Goal: Task Accomplishment & Management: Use online tool/utility

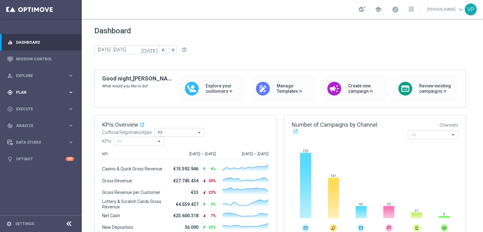
click at [36, 92] on span "Plan" at bounding box center [42, 93] width 52 height 4
click at [36, 123] on span "Templates" at bounding box center [39, 124] width 45 height 4
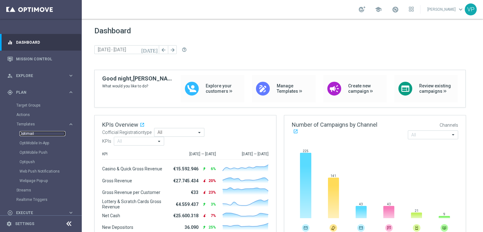
click at [29, 134] on link "Optimail" at bounding box center [43, 133] width 46 height 5
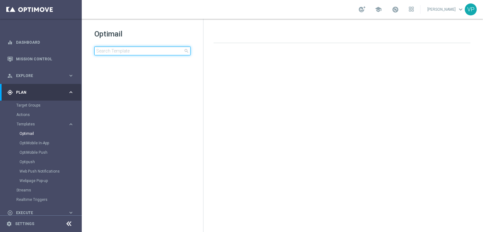
click at [130, 53] on input at bounding box center [142, 51] width 96 height 9
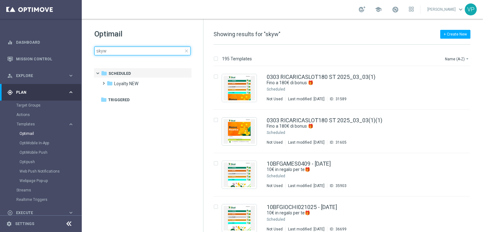
type input "skywa"
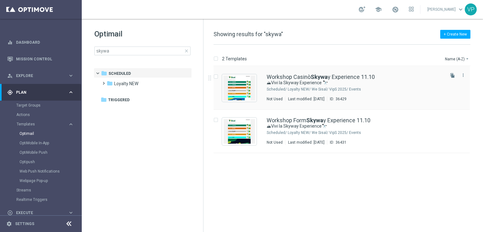
click at [378, 90] on div "Loyalty NEW/ We Sisal/ VipS 2025/ Events" at bounding box center [366, 89] width 156 height 5
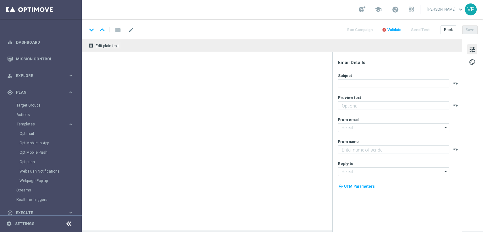
type textarea "Un’esperienza unica tra le vette e l’esclusività Sisal"
type input "[EMAIL_ADDRESS][DOMAIN_NAME]"
type textarea "Sisal"
type input "[EMAIL_ADDRESS][DOMAIN_NAME]"
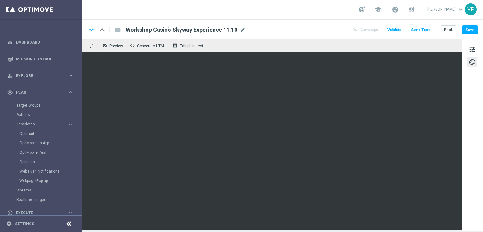
click at [424, 26] on button "Send Test" at bounding box center [420, 30] width 20 height 8
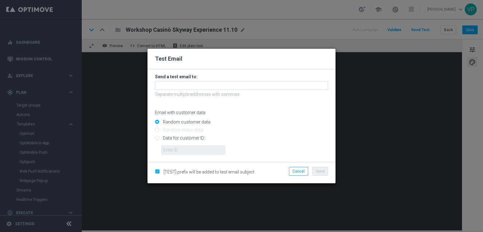
click at [232, 81] on div at bounding box center [241, 85] width 173 height 9
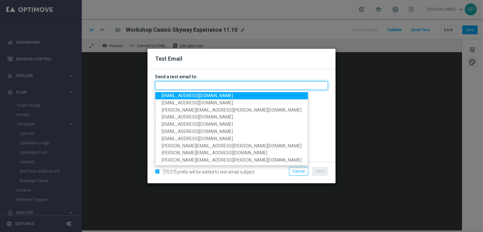
click at [232, 86] on input "text" at bounding box center [241, 85] width 173 height 9
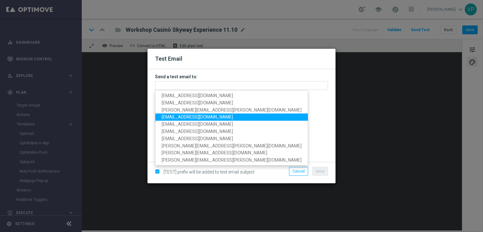
click at [171, 119] on span "[EMAIL_ADDRESS][DOMAIN_NAME]" at bounding box center [197, 116] width 71 height 5
type input "[EMAIL_ADDRESS][DOMAIN_NAME]"
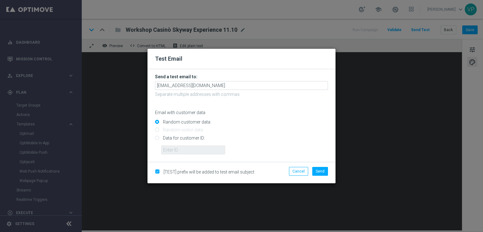
click at [175, 138] on input "Data for customer ID:" at bounding box center [241, 140] width 173 height 9
radio input "true"
click at [185, 152] on input "text" at bounding box center [193, 150] width 64 height 9
type input "3262295"
click at [321, 175] on button "Send" at bounding box center [320, 171] width 16 height 9
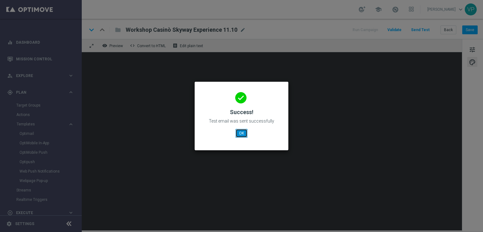
click at [243, 134] on button "OK" at bounding box center [242, 133] width 12 height 9
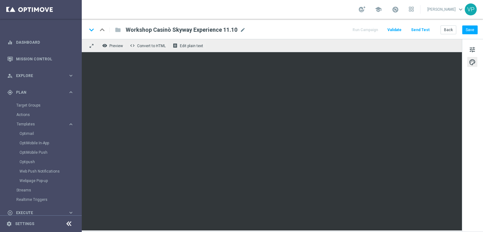
click at [419, 32] on button "Send Test" at bounding box center [420, 30] width 20 height 8
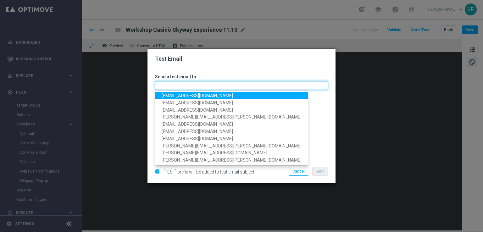
click at [300, 83] on input "text" at bounding box center [241, 85] width 173 height 9
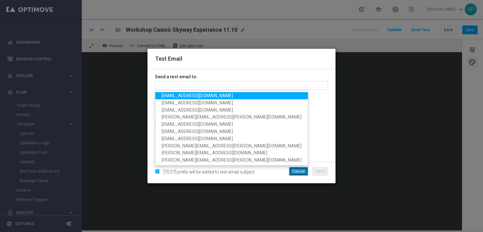
click at [302, 172] on button "Cancel" at bounding box center [298, 171] width 19 height 9
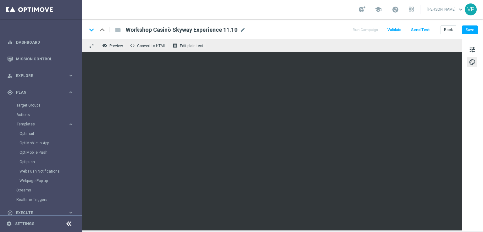
click at [415, 29] on button "Send Test" at bounding box center [420, 30] width 20 height 8
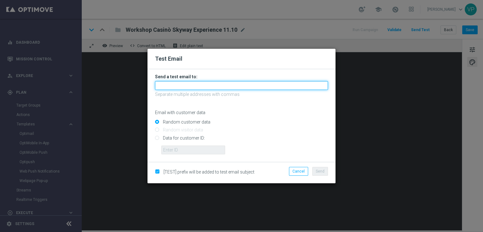
click at [261, 81] on input "text" at bounding box center [241, 85] width 173 height 9
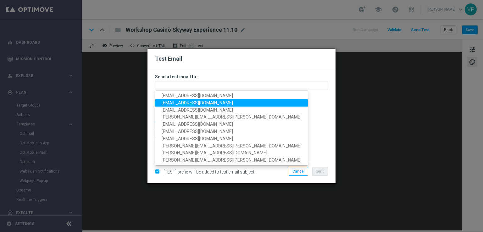
click at [169, 103] on span "[EMAIL_ADDRESS][DOMAIN_NAME]" at bounding box center [197, 102] width 71 height 5
type input "[EMAIL_ADDRESS][DOMAIN_NAME]"
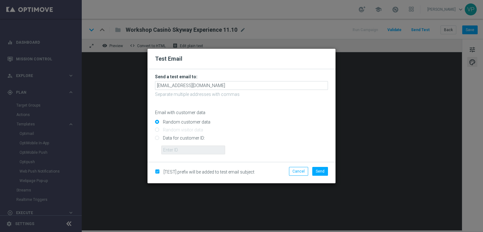
click at [177, 139] on input "Data for customer ID:" at bounding box center [241, 140] width 173 height 9
radio input "true"
click at [185, 151] on input "text" at bounding box center [193, 150] width 64 height 9
type input "3262295"
click at [324, 174] on span "Send" at bounding box center [320, 171] width 9 height 4
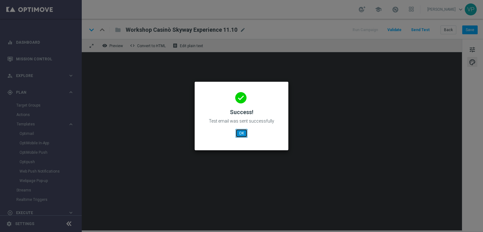
click at [240, 137] on button "OK" at bounding box center [242, 133] width 12 height 9
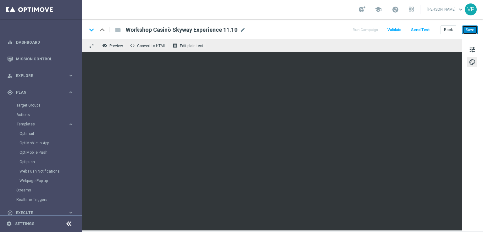
click at [476, 30] on button "Save" at bounding box center [469, 29] width 15 height 9
click at [470, 30] on button "Save" at bounding box center [469, 29] width 15 height 9
click at [452, 30] on button "Back" at bounding box center [449, 29] width 16 height 9
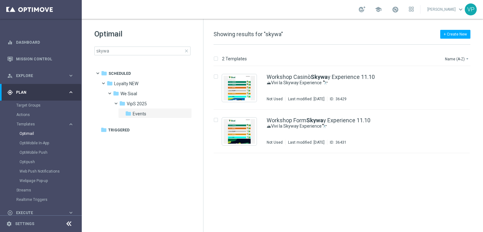
click at [187, 52] on span "close" at bounding box center [186, 50] width 5 height 5
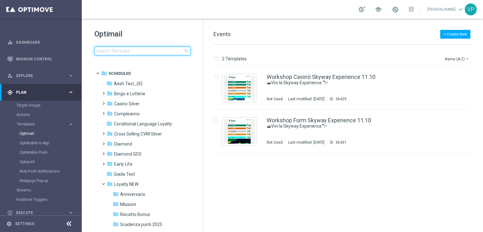
click at [148, 54] on input at bounding box center [142, 51] width 96 height 9
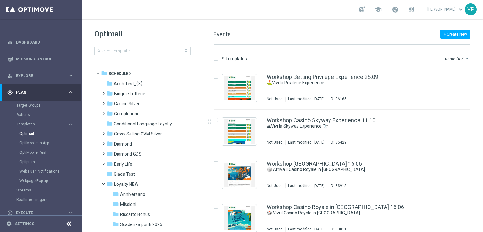
drag, startPoint x: 482, startPoint y: 121, endPoint x: 483, endPoint y: 192, distance: 71.1
click at [483, 192] on div "9 Templates Name (A-Z) arrow_drop_down Drag here to set row groups Drag here to…" at bounding box center [344, 138] width 280 height 187
click at [482, 188] on div "9 Templates Name (A-Z) arrow_drop_down Drag here to set row groups Drag here to…" at bounding box center [344, 138] width 280 height 187
click at [482, 186] on div "9 Templates Name (A-Z) arrow_drop_down Drag here to set row groups Drag here to…" at bounding box center [344, 138] width 280 height 187
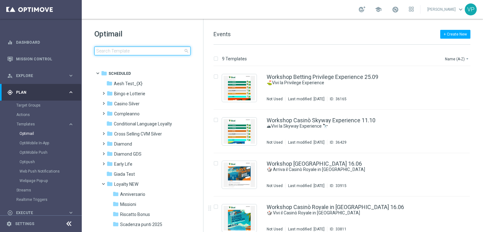
click at [129, 49] on input at bounding box center [142, 51] width 96 height 9
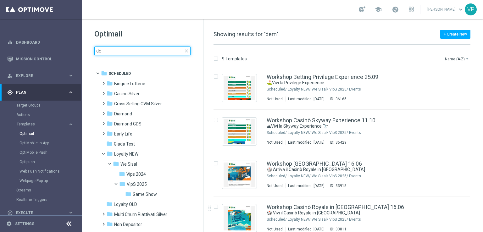
type input "d"
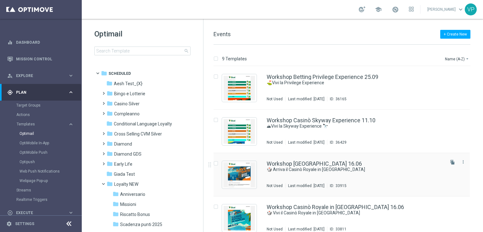
click at [462, 169] on div "file_copy more_vert" at bounding box center [456, 173] width 26 height 30
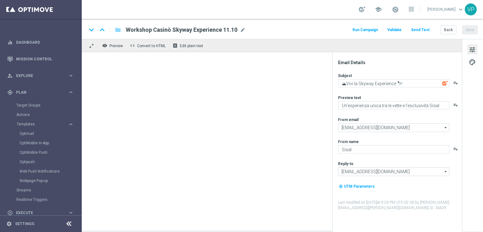
type textarea "🎲 Arriva il Casinò Royale in [GEOGRAPHIC_DATA]"
type textarea "Gioco, stile e ospiti speciali in una notte unica."
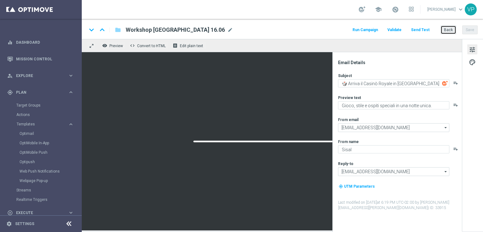
click at [445, 32] on button "Back" at bounding box center [449, 29] width 16 height 9
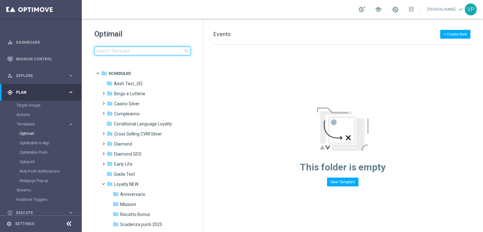
click at [145, 49] on input at bounding box center [142, 51] width 96 height 9
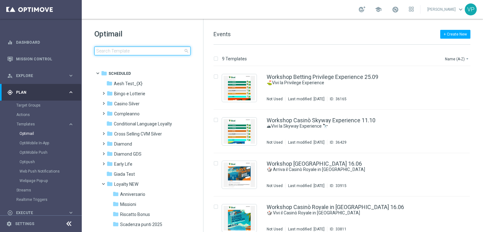
click at [145, 49] on input at bounding box center [142, 51] width 96 height 9
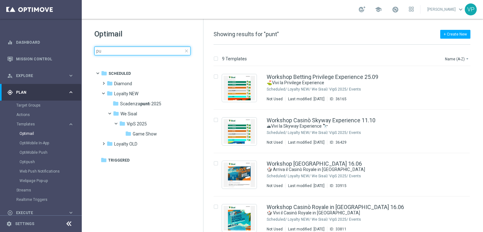
type input "p"
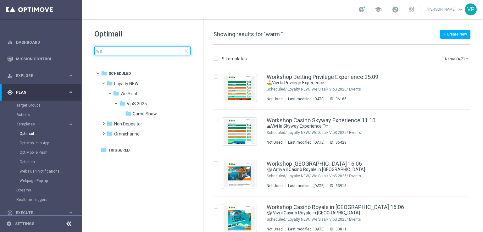
type input "w"
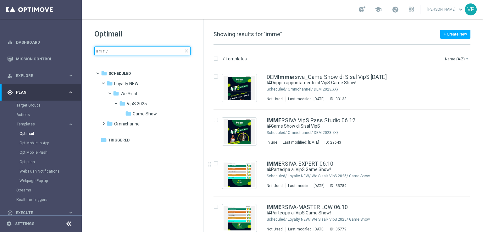
type input "imme"
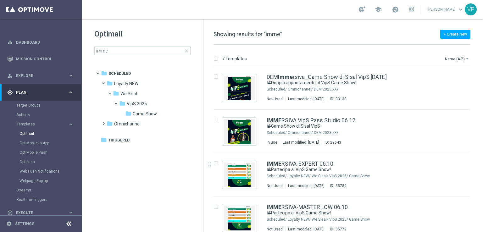
drag, startPoint x: 482, startPoint y: 142, endPoint x: 483, endPoint y: 175, distance: 33.3
click at [483, 175] on div "7 Templates Name (A-Z) arrow_drop_down Drag here to set row groups Drag here to…" at bounding box center [344, 138] width 280 height 187
drag, startPoint x: 483, startPoint y: 142, endPoint x: 483, endPoint y: 145, distance: 3.8
click at [483, 145] on div "7 Templates Name (A-Z) arrow_drop_down Drag here to set row groups Drag here to…" at bounding box center [344, 138] width 280 height 187
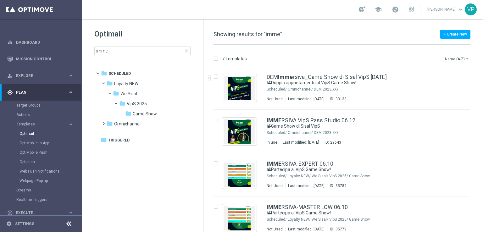
click at [459, 58] on button "Name (A-Z) arrow_drop_down" at bounding box center [457, 59] width 26 height 8
click at [448, 90] on div "Date Modified (Newest)" at bounding box center [445, 86] width 50 height 9
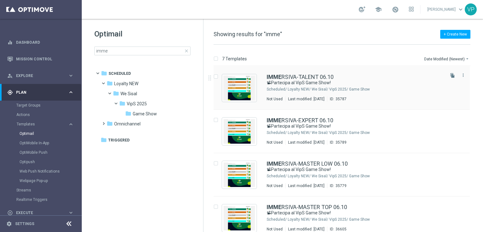
click at [426, 87] on div "Loyalty NEW/ We Sisal/ VipS 2025/ Game Show" at bounding box center [366, 89] width 156 height 5
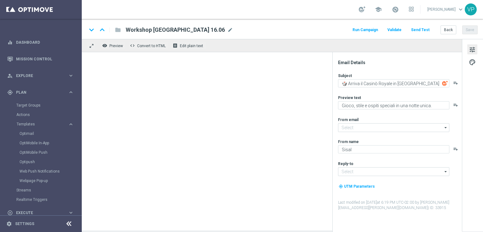
type textarea "📽Partecipa al VipS Game Show!"
type textarea "Celebra con noi la decima puntata!"
type input "[EMAIL_ADDRESS][DOMAIN_NAME]"
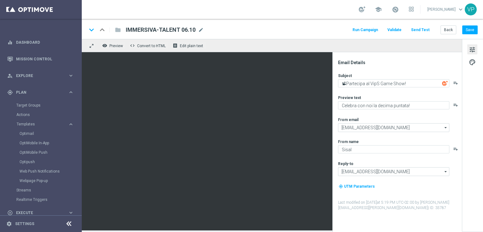
click at [482, 113] on div "tune palette" at bounding box center [472, 135] width 21 height 192
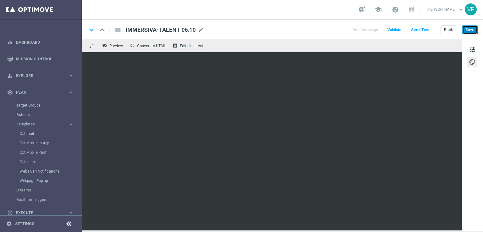
click at [471, 31] on button "Save" at bounding box center [469, 29] width 15 height 9
click at [421, 30] on button "Send Test" at bounding box center [420, 30] width 20 height 8
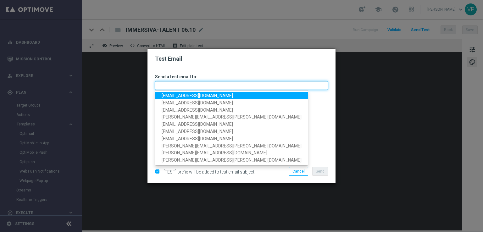
click at [290, 82] on input "text" at bounding box center [241, 85] width 173 height 9
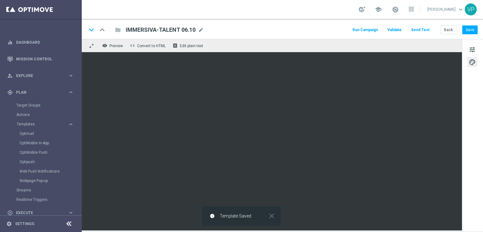
click at [419, 30] on button "Send Test" at bounding box center [420, 30] width 20 height 8
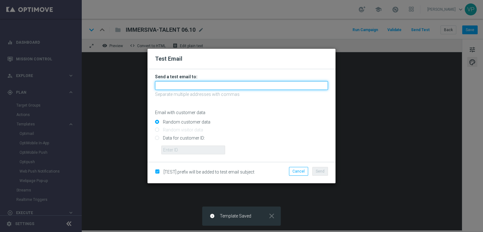
click at [190, 83] on input "text" at bounding box center [241, 85] width 173 height 9
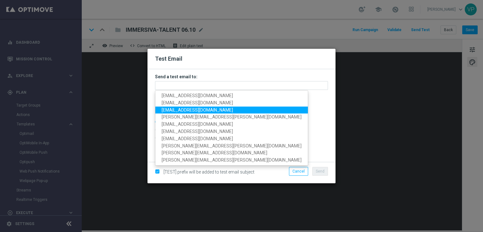
click at [173, 112] on span "[EMAIL_ADDRESS][DOMAIN_NAME]" at bounding box center [197, 109] width 71 height 5
type input "[EMAIL_ADDRESS][DOMAIN_NAME]"
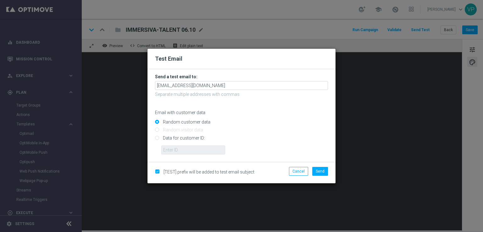
click at [191, 138] on input "Data for customer ID:" at bounding box center [241, 140] width 173 height 9
radio input "true"
click at [196, 150] on input "text" at bounding box center [193, 150] width 64 height 9
type input "3262295"
click at [320, 168] on button "Send" at bounding box center [320, 171] width 16 height 9
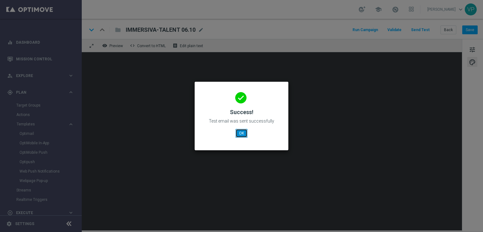
click at [243, 131] on button "OK" at bounding box center [242, 133] width 12 height 9
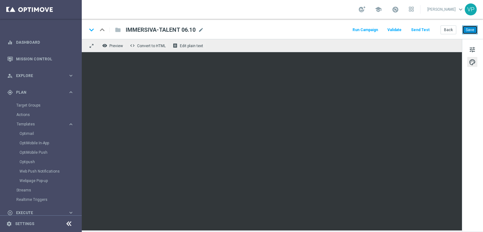
click at [473, 30] on button "Save" at bounding box center [469, 29] width 15 height 9
click at [449, 31] on button "Back" at bounding box center [449, 29] width 16 height 9
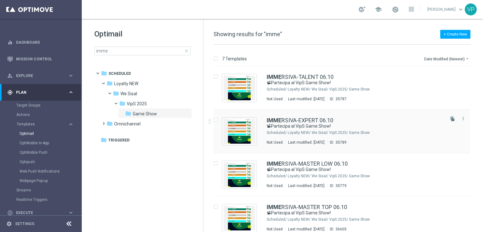
click at [378, 119] on div "IMME RSIVA-EXPERT 06.10" at bounding box center [355, 121] width 177 height 6
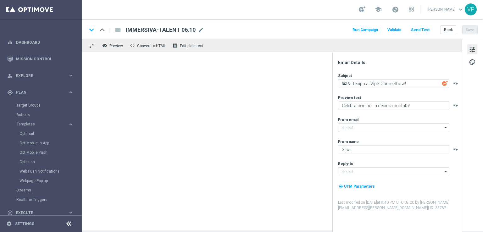
type input "[EMAIL_ADDRESS][DOMAIN_NAME]"
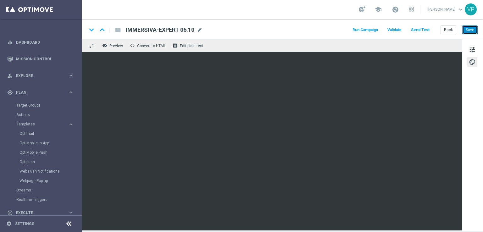
click at [477, 29] on button "Save" at bounding box center [469, 29] width 15 height 9
click at [448, 31] on button "Back" at bounding box center [449, 29] width 16 height 9
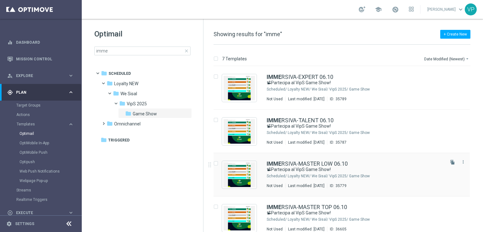
click at [380, 165] on div "IMME RSIVA-MASTER LOW 06.10" at bounding box center [355, 164] width 177 height 6
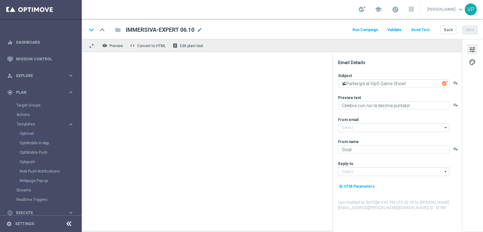
type input "[EMAIL_ADDRESS][DOMAIN_NAME]"
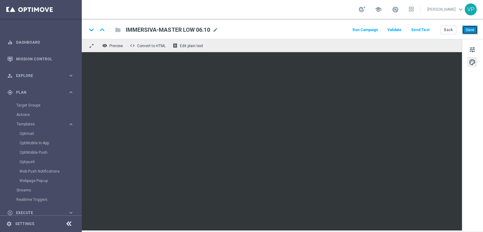
click at [471, 33] on button "Save" at bounding box center [469, 29] width 15 height 9
click at [448, 28] on button "Back" at bounding box center [449, 29] width 16 height 9
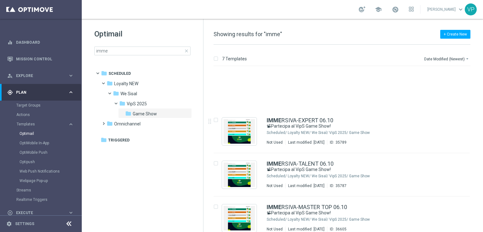
scroll to position [55, 0]
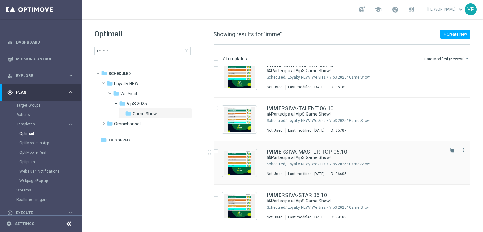
click at [415, 165] on div "Loyalty NEW/ We Sisal/ VipS 2025/ Game Show" at bounding box center [366, 164] width 156 height 5
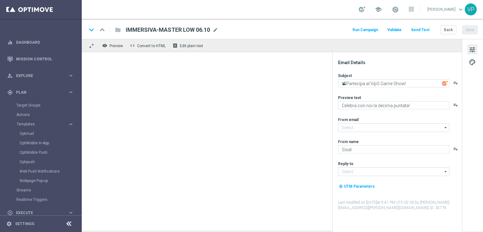
type input "[EMAIL_ADDRESS][DOMAIN_NAME]"
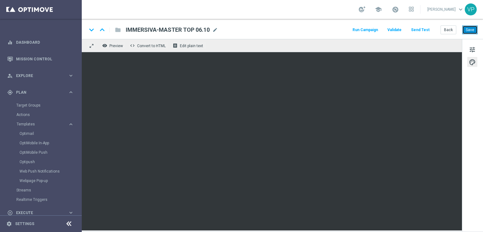
click at [473, 30] on button "Save" at bounding box center [469, 29] width 15 height 9
click at [452, 29] on button "Back" at bounding box center [449, 29] width 16 height 9
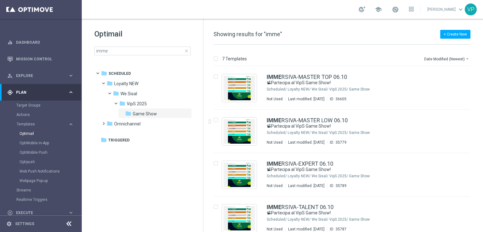
drag, startPoint x: 482, startPoint y: 103, endPoint x: 481, endPoint y: 140, distance: 36.5
click at [482, 143] on div "7 Templates Date Modified (Newest) arrow_drop_down Drag here to set row groups …" at bounding box center [344, 138] width 280 height 187
drag, startPoint x: 480, startPoint y: 136, endPoint x: 481, endPoint y: 178, distance: 41.5
click at [481, 178] on div "insert_drive_file IMME RSIVA-MASTER TOP 06.10 📽Partecipa al VipS Game Show! Sch…" at bounding box center [344, 149] width 275 height 166
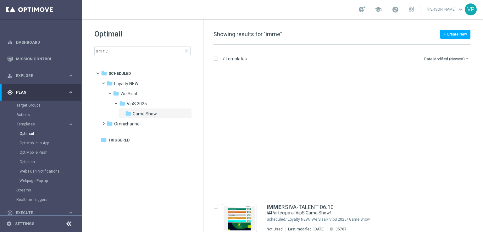
scroll to position [138, 0]
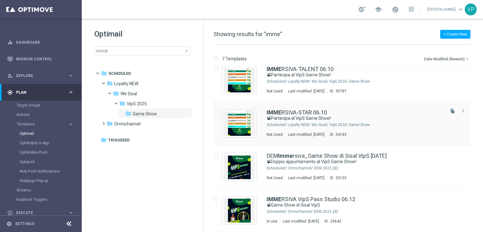
drag, startPoint x: 479, startPoint y: 179, endPoint x: 403, endPoint y: 130, distance: 90.7
click at [479, 175] on div "insert_drive_file DEM Imme rsiva_Game Show di Sisal VipS [DATE] 📽Doppio appunta…" at bounding box center [344, 166] width 275 height 43
click at [388, 122] on div "Loyalty NEW/ We Sisal/ VipS 2025/ Game Show" at bounding box center [366, 124] width 156 height 5
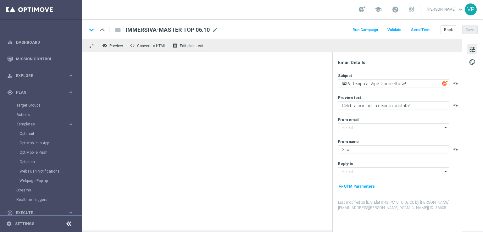
type input "[EMAIL_ADDRESS][DOMAIN_NAME]"
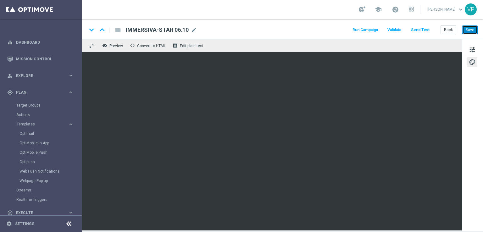
click at [466, 30] on button "Save" at bounding box center [469, 29] width 15 height 9
drag, startPoint x: 483, startPoint y: 134, endPoint x: 482, endPoint y: 126, distance: 7.9
click at [483, 134] on div "tune palette" at bounding box center [472, 135] width 21 height 192
click at [471, 32] on button "Save" at bounding box center [469, 29] width 15 height 9
click at [453, 31] on button "Back" at bounding box center [449, 29] width 16 height 9
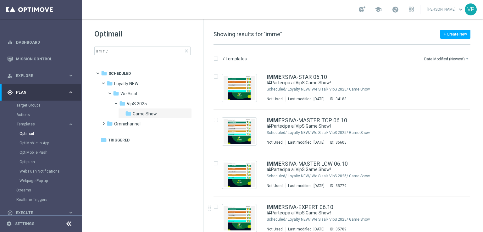
click at [137, 56] on div "Optimail imme close folder 1 Folder folder Scheduled more_vert folder Loyalty N…" at bounding box center [142, 58] width 121 height 78
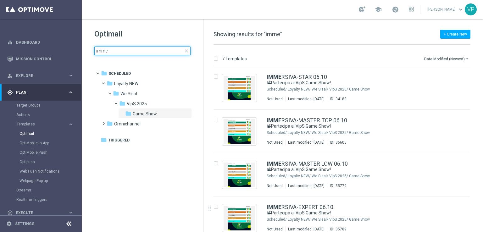
click at [137, 54] on input "imme" at bounding box center [142, 51] width 96 height 9
type input "skywa"
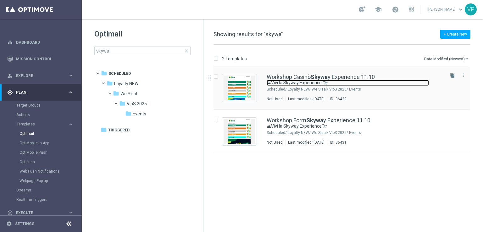
click at [371, 83] on link "⛰Vivi la Skyway Experience 🔭" at bounding box center [348, 83] width 162 height 6
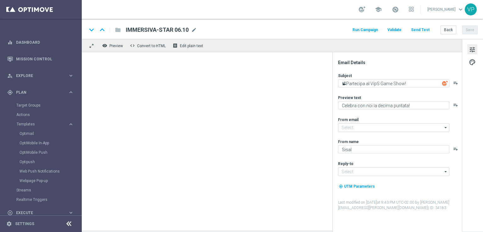
type input "[EMAIL_ADDRESS][DOMAIN_NAME]"
type textarea "⛰Vivi la Skyway Experience 🔭"
type textarea "Un’esperienza unica tra le vette e l’esclusività Sisal"
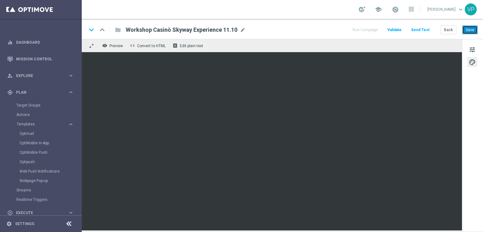
click at [472, 31] on button "Save" at bounding box center [469, 29] width 15 height 9
